Goal: Navigation & Orientation: Find specific page/section

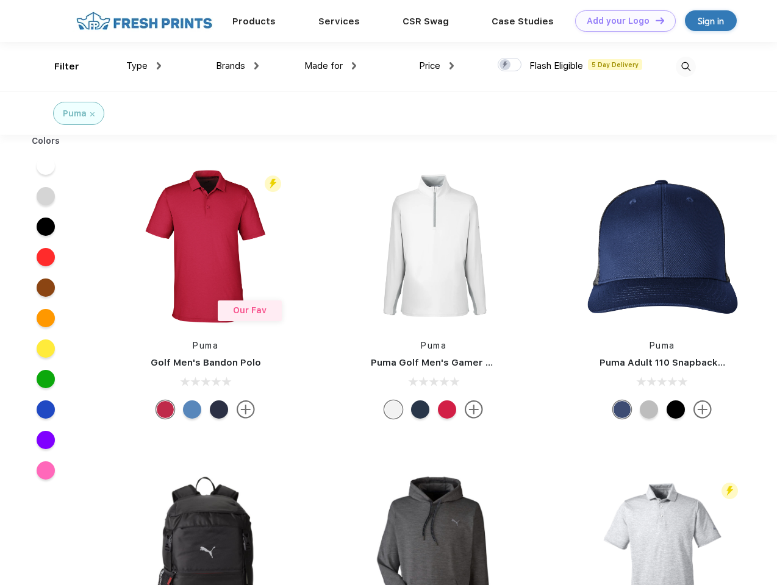
click at [621, 21] on link "Add your Logo Design Tool" at bounding box center [625, 20] width 101 height 21
click at [0, 0] on div "Design Tool" at bounding box center [0, 0] width 0 height 0
click at [654, 20] on link "Add your Logo Design Tool" at bounding box center [625, 20] width 101 height 21
click at [59, 66] on div "Filter" at bounding box center [66, 67] width 25 height 14
click at [144, 66] on span "Type" at bounding box center [136, 65] width 21 height 11
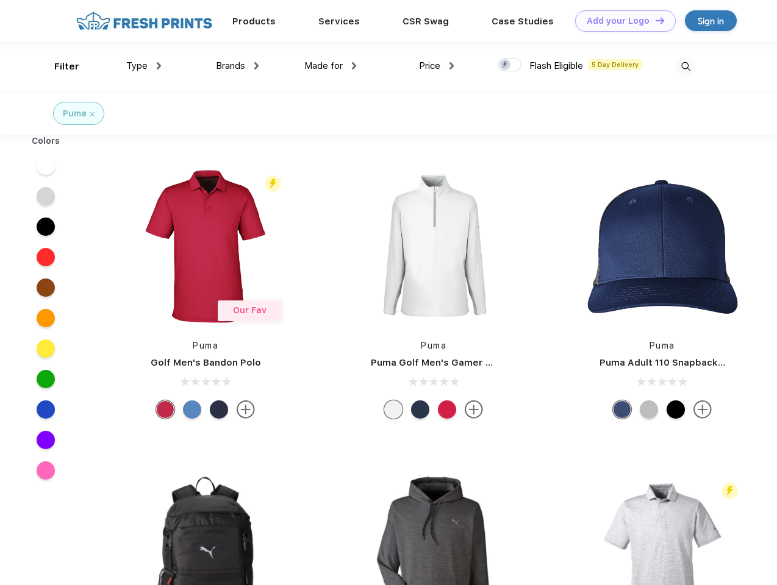
click at [237, 66] on span "Brands" at bounding box center [230, 65] width 29 height 11
click at [330, 66] on span "Made for" at bounding box center [323, 65] width 38 height 11
click at [437, 66] on span "Price" at bounding box center [429, 65] width 21 height 11
click at [510, 65] on div at bounding box center [510, 64] width 24 height 13
click at [505, 65] on input "checkbox" at bounding box center [502, 61] width 8 height 8
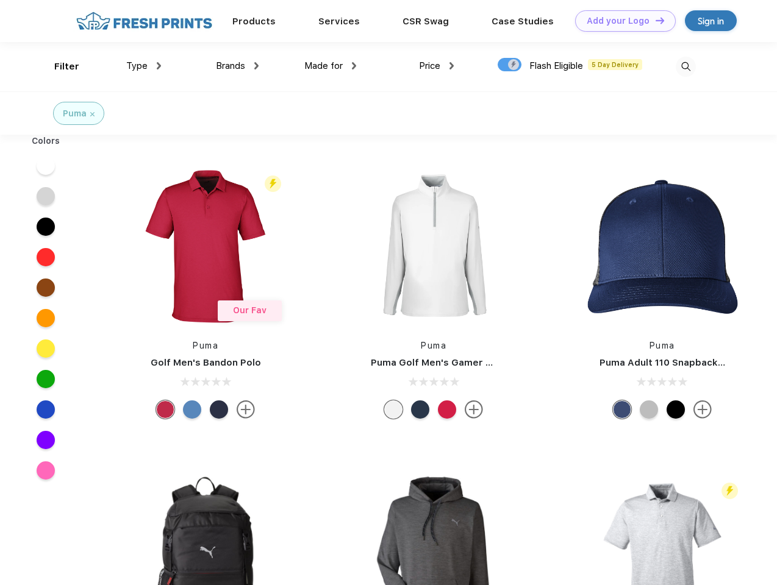
click at [685, 66] on img at bounding box center [686, 67] width 20 height 20
